Goal: Transaction & Acquisition: Purchase product/service

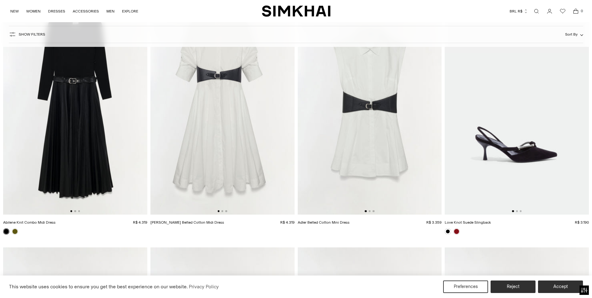
scroll to position [6709, 0]
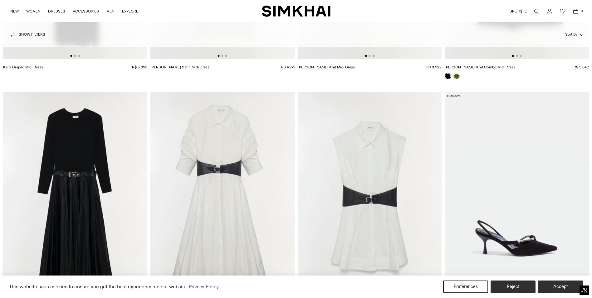
click at [213, 162] on img at bounding box center [222, 200] width 144 height 216
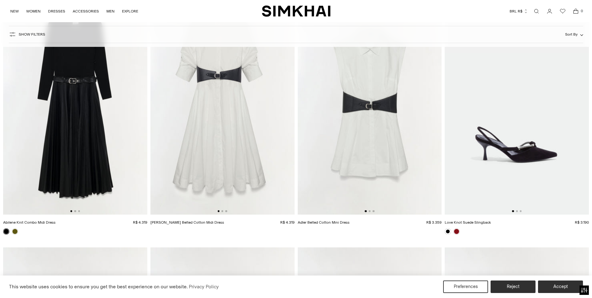
scroll to position [6834, 0]
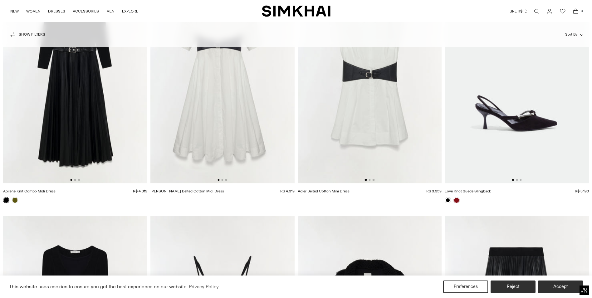
click at [396, 108] on img at bounding box center [370, 75] width 144 height 216
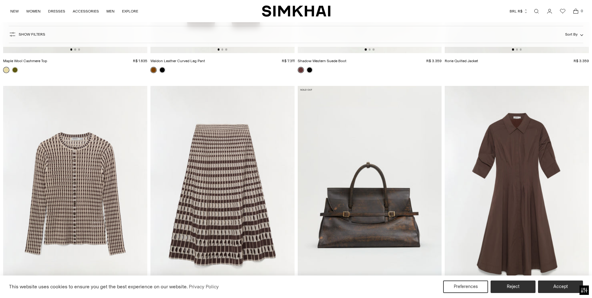
scroll to position [9455, 0]
